Goal: Transaction & Acquisition: Purchase product/service

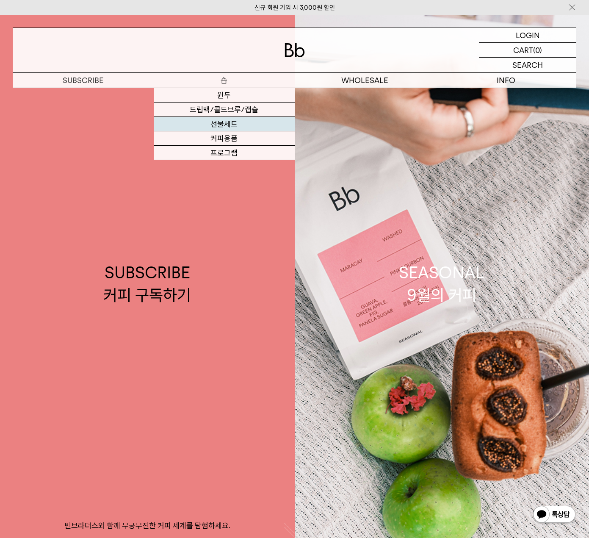
click at [232, 126] on link "선물세트" at bounding box center [224, 124] width 141 height 14
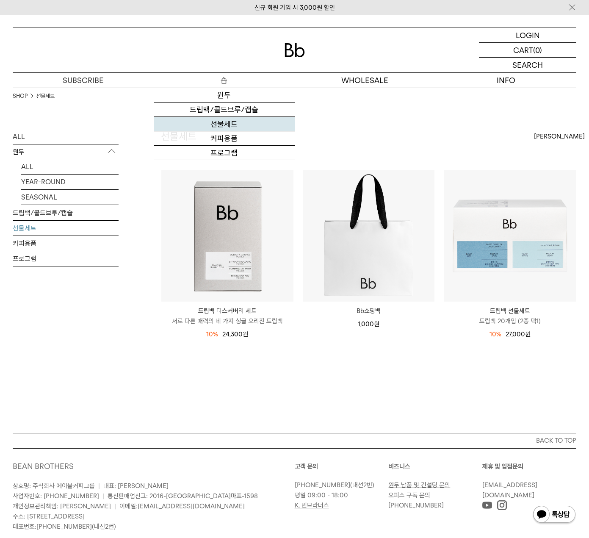
click at [227, 127] on link "선물세트" at bounding box center [224, 124] width 141 height 14
